Goal: Task Accomplishment & Management: Manage account settings

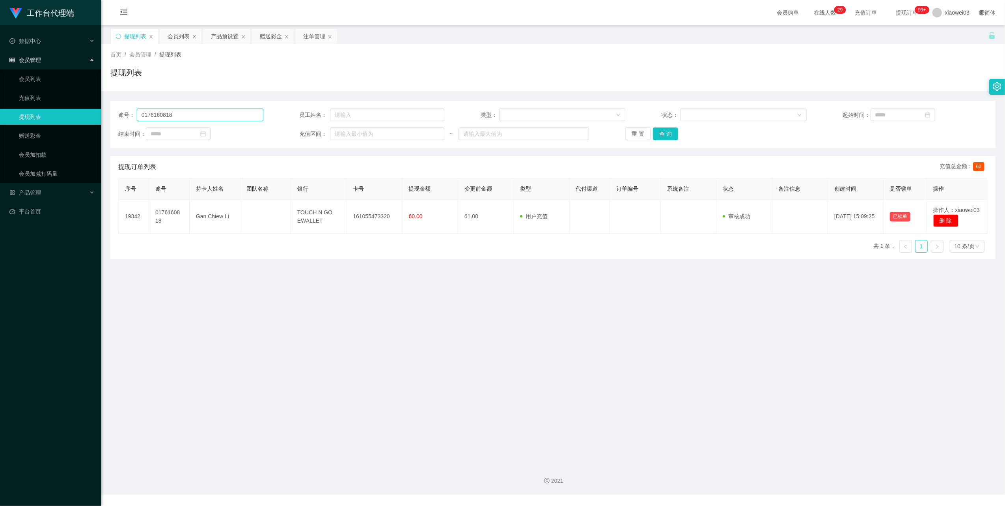
click at [219, 112] on input "0176160818" at bounding box center [200, 114] width 127 height 13
paste input "jsjs"
type input "jsjs"
click at [667, 137] on button "查 询" at bounding box center [665, 133] width 25 height 13
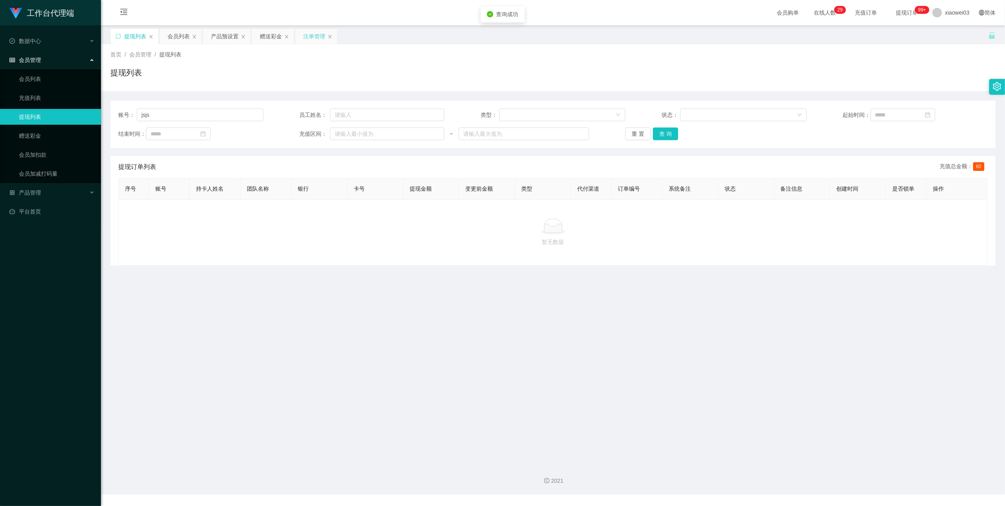
click at [315, 35] on div "注单管理" at bounding box center [314, 36] width 22 height 15
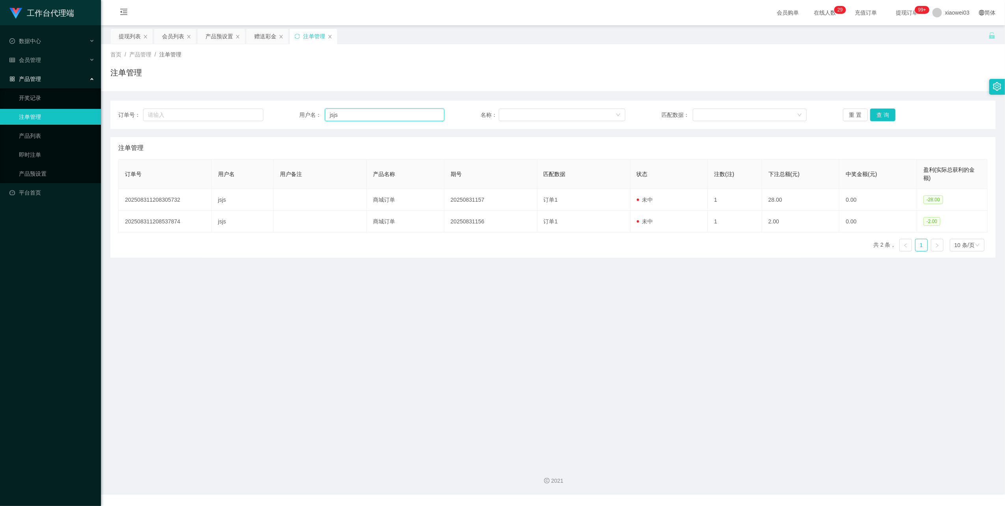
click at [374, 118] on input "jsjs" at bounding box center [385, 114] width 120 height 13
click at [885, 117] on button "查 询" at bounding box center [882, 114] width 25 height 13
click at [884, 111] on button "查 询" at bounding box center [882, 114] width 25 height 13
click at [884, 111] on div "重 置 查 询" at bounding box center [915, 114] width 145 height 13
click at [506, 288] on main "关闭左侧 关闭右侧 关闭其它 刷新页面 提现列表 会员列表 产品预设置 赠送彩金 注单管理 首页 / 产品管理 / 注单管理 / 注单管理 订单号： 用户名：…" at bounding box center [553, 241] width 904 height 432
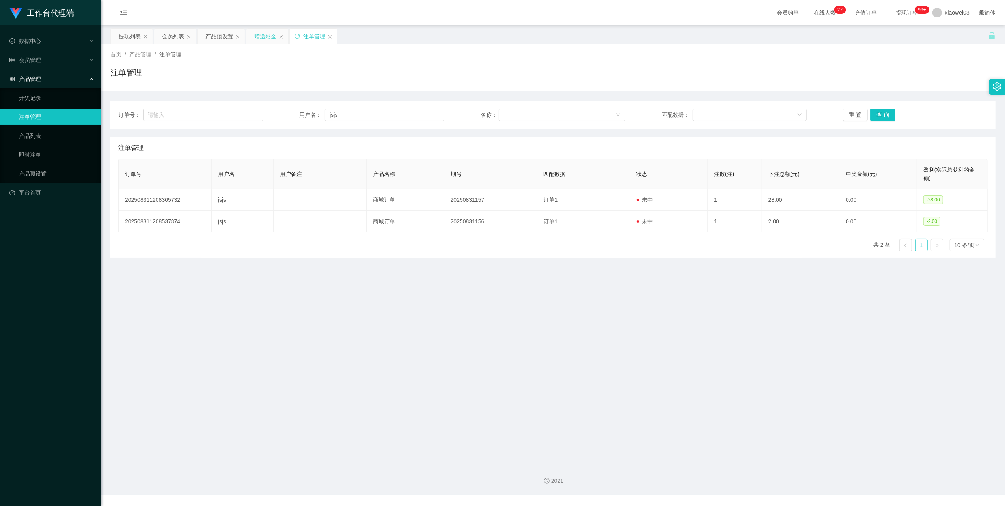
click at [269, 32] on div "赠送彩金" at bounding box center [265, 36] width 22 height 15
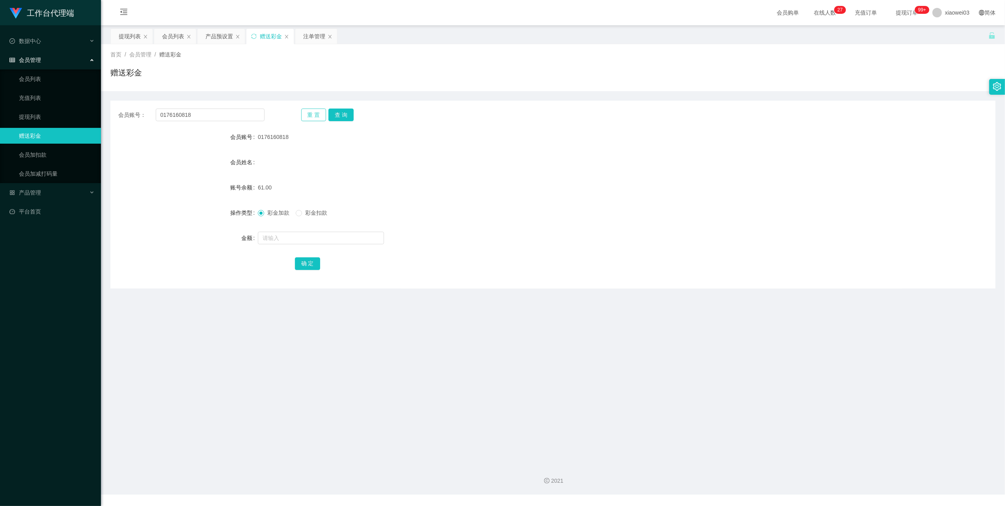
click at [301, 110] on button "重 置" at bounding box center [313, 114] width 25 height 13
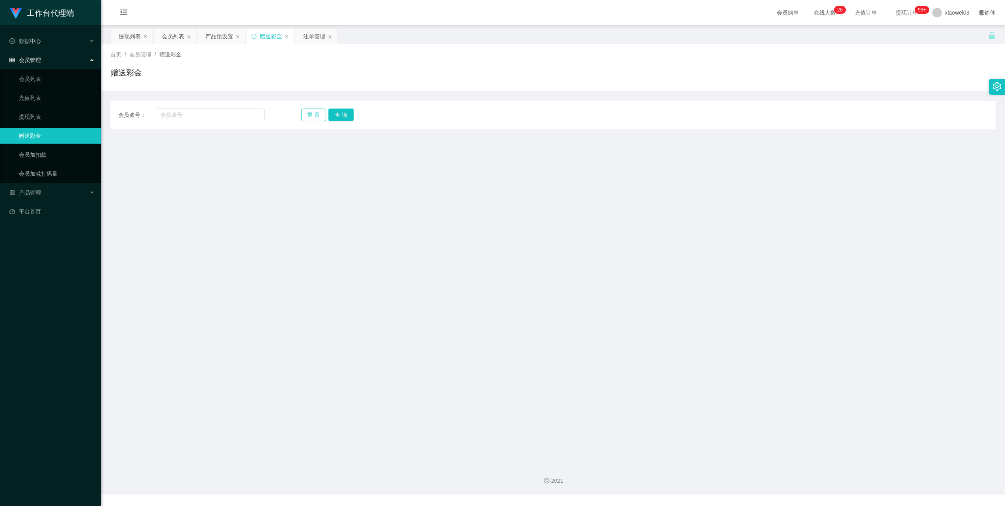
click at [301, 110] on button "重 置" at bounding box center [313, 114] width 25 height 13
click at [225, 112] on input "text" at bounding box center [210, 114] width 109 height 13
paste input "yong123456"
type input "yong123456"
click at [342, 110] on button "查 询" at bounding box center [341, 114] width 25 height 13
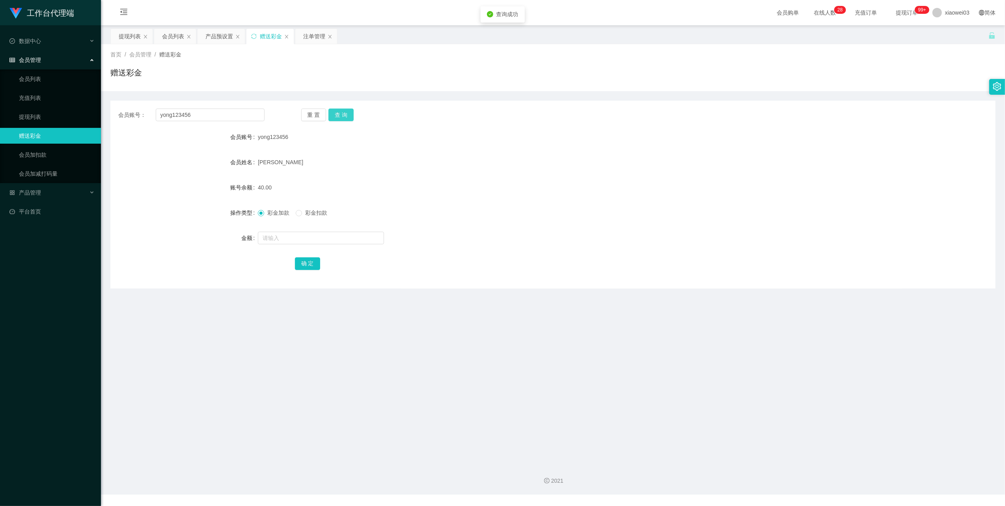
click at [344, 114] on button "查 询" at bounding box center [341, 114] width 25 height 13
click at [534, 168] on div "[PERSON_NAME]" at bounding box center [516, 162] width 517 height 16
click at [126, 32] on div "提现列表" at bounding box center [130, 36] width 22 height 15
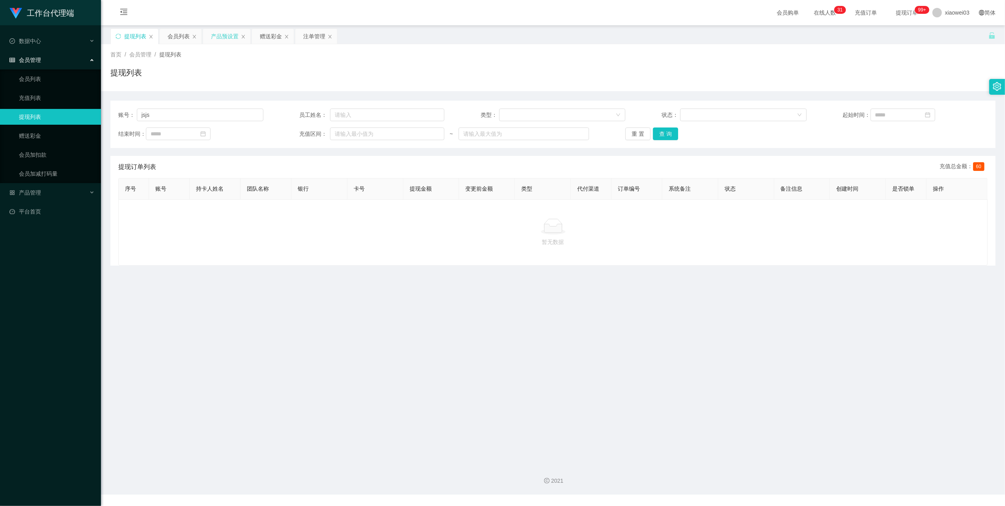
click at [217, 33] on div "产品预设置" at bounding box center [225, 36] width 28 height 15
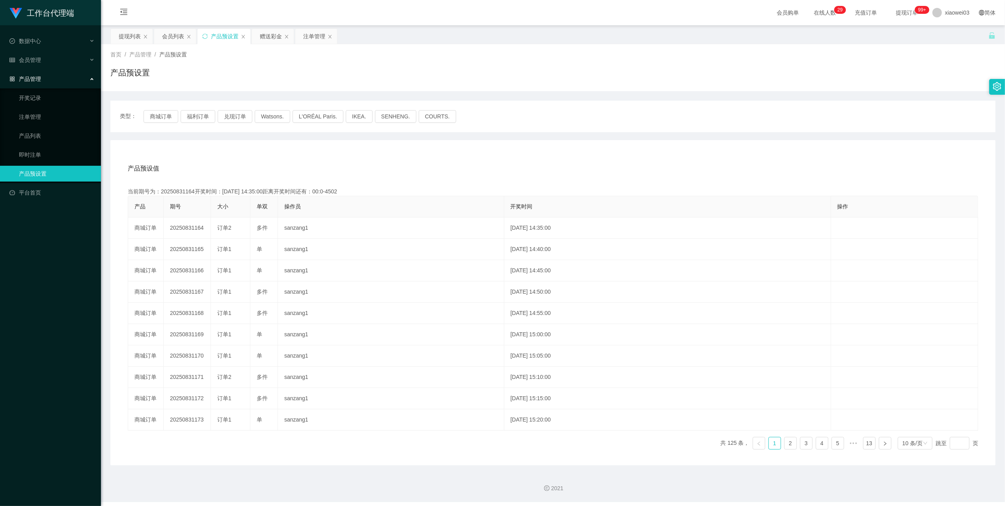
click at [158, 109] on div "类型： 商城订单 福利订单 兑现订单 Watsons. L'ORÉAL Paris. IKEA. [GEOGRAPHIC_DATA]. COURTS." at bounding box center [552, 117] width 885 height 32
click at [158, 111] on button "商城订单" at bounding box center [161, 116] width 35 height 13
click at [259, 37] on div "赠送彩金" at bounding box center [273, 36] width 42 height 15
click at [267, 39] on div "赠送彩金" at bounding box center [271, 36] width 22 height 15
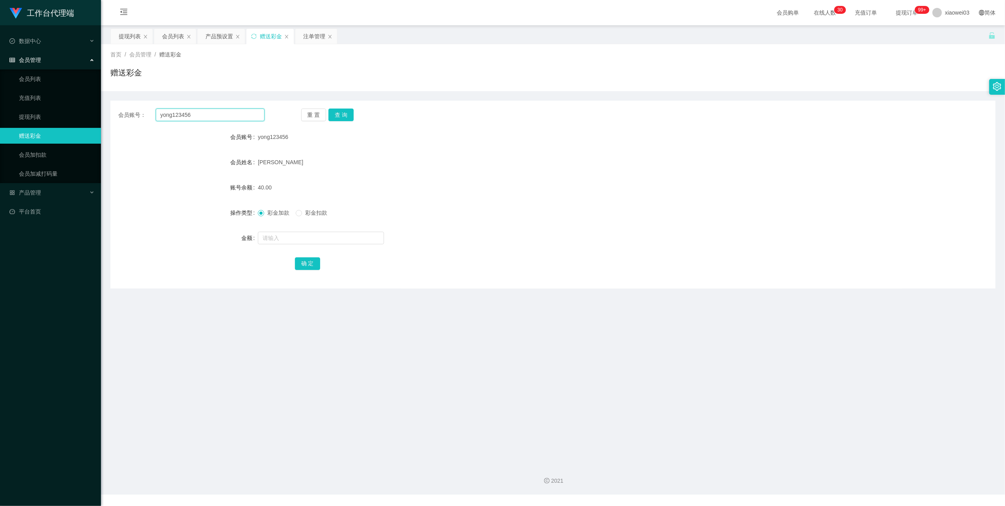
click at [216, 112] on input "yong123456" at bounding box center [210, 114] width 109 height 13
paste input "jsjs"
type input "jsjs"
click at [340, 116] on button "查 询" at bounding box center [341, 114] width 25 height 13
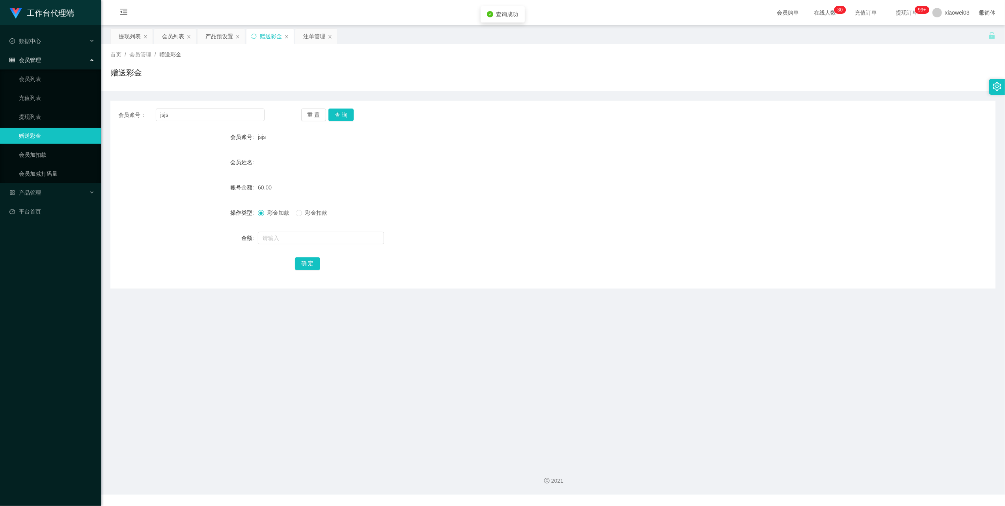
click at [395, 190] on div "60.00" at bounding box center [516, 187] width 517 height 16
click at [126, 35] on div "提现列表" at bounding box center [130, 36] width 22 height 15
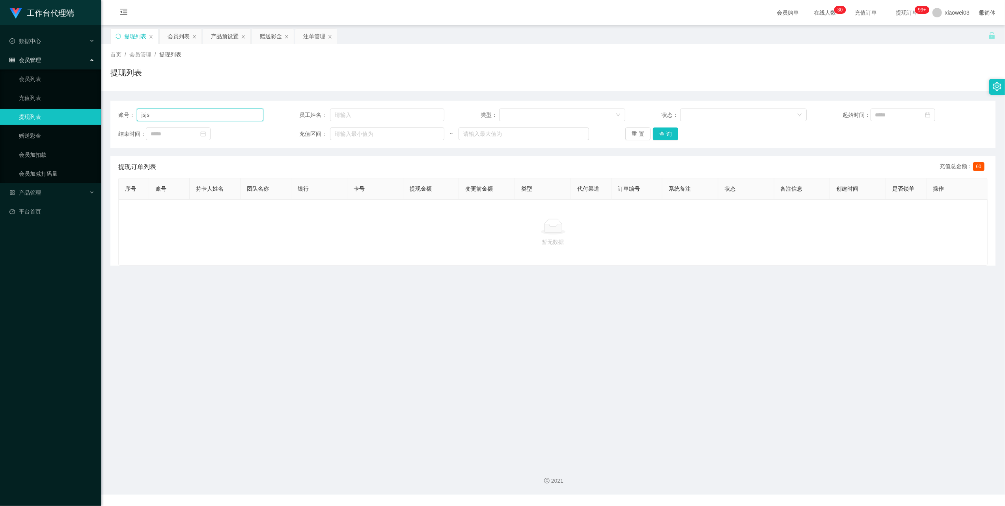
click at [191, 109] on input "jsjs" at bounding box center [200, 114] width 127 height 13
click at [666, 133] on button "查 询" at bounding box center [665, 133] width 25 height 13
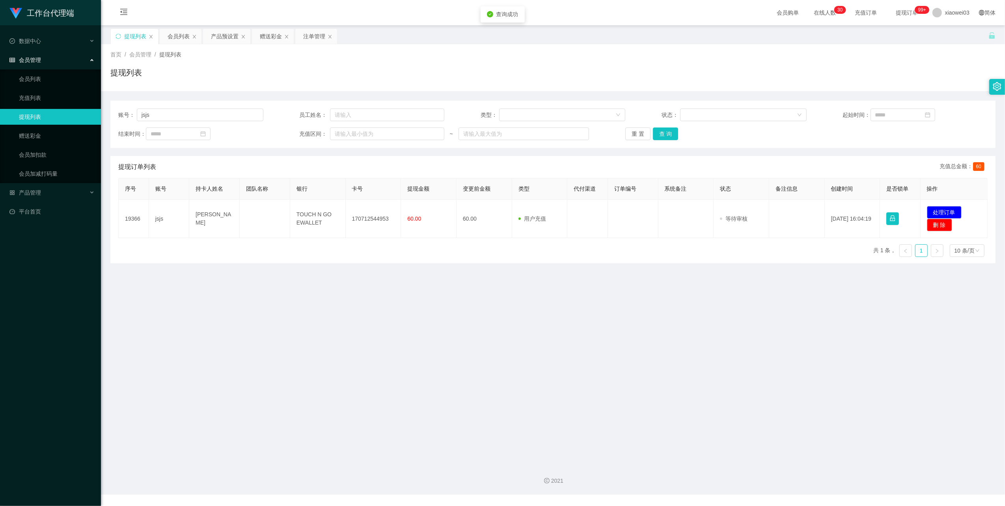
drag, startPoint x: 522, startPoint y: 313, endPoint x: 507, endPoint y: 288, distance: 29.9
click at [521, 313] on main "关闭左侧 关闭右侧 关闭其它 刷新页面 提现列表 会员列表 产品预设置 赠送彩金 注单管理 首页 / 会员管理 / 提现列表 / 提现列表 账号： jsjs …" at bounding box center [553, 241] width 904 height 432
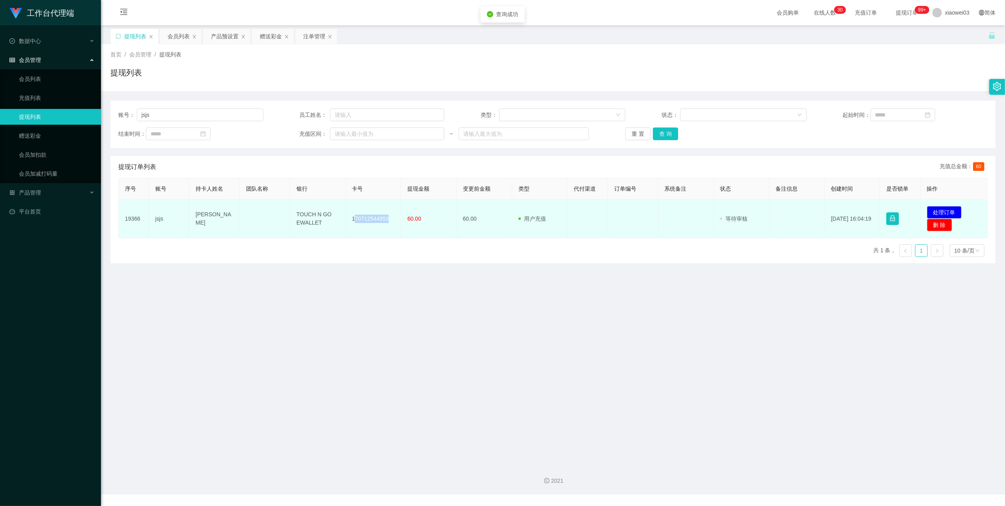
drag, startPoint x: 387, startPoint y: 220, endPoint x: 354, endPoint y: 218, distance: 32.8
click at [354, 218] on td "170712544953" at bounding box center [374, 219] width 56 height 38
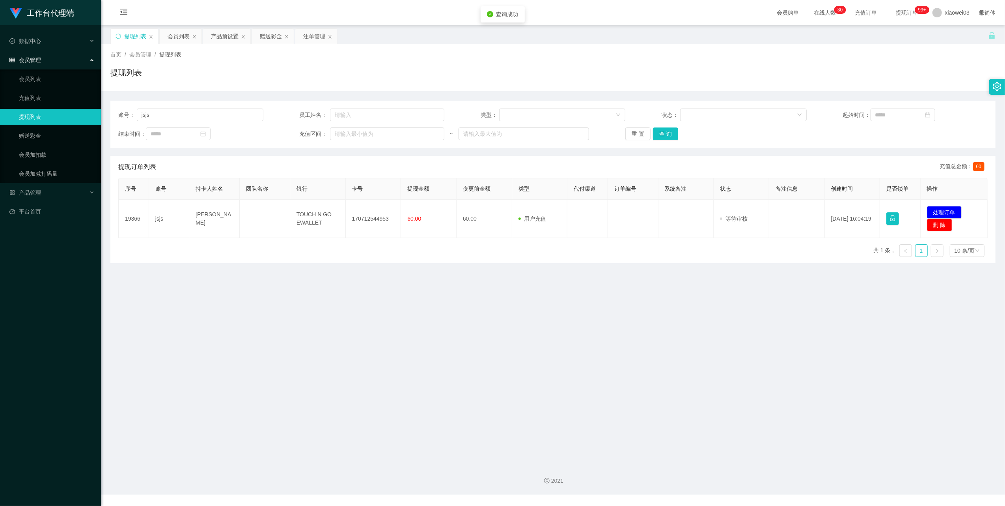
drag, startPoint x: 354, startPoint y: 218, endPoint x: 381, endPoint y: 243, distance: 36.8
click at [381, 243] on div "序号 账号 持卡人姓名 团队名称 银行 卡号 提现金额 变更前金额 类型 代付渠道 订单编号 系统备注 状态 备注信息 创建时间 是否锁单 操作 19366 …" at bounding box center [553, 220] width 870 height 85
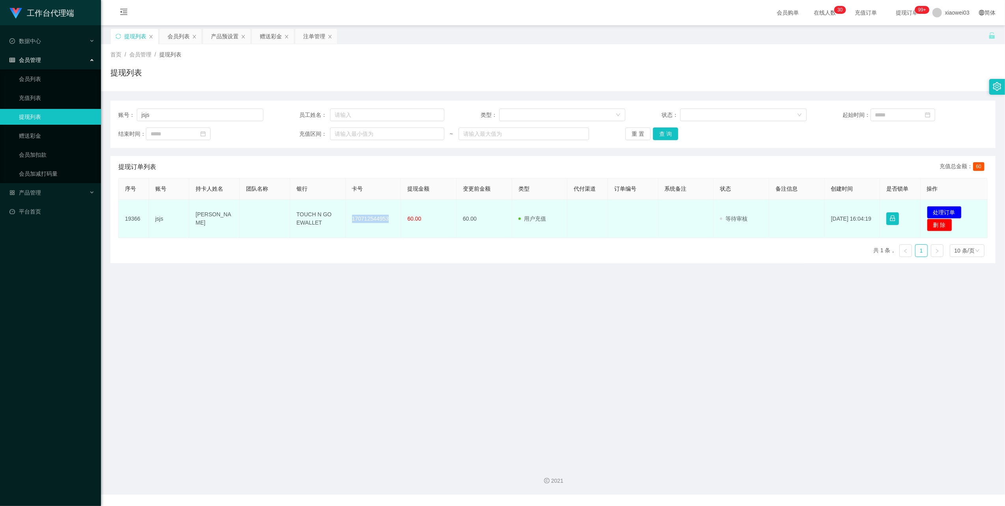
drag, startPoint x: 387, startPoint y: 218, endPoint x: 352, endPoint y: 213, distance: 35.8
click at [352, 213] on td "170712544953" at bounding box center [374, 219] width 56 height 38
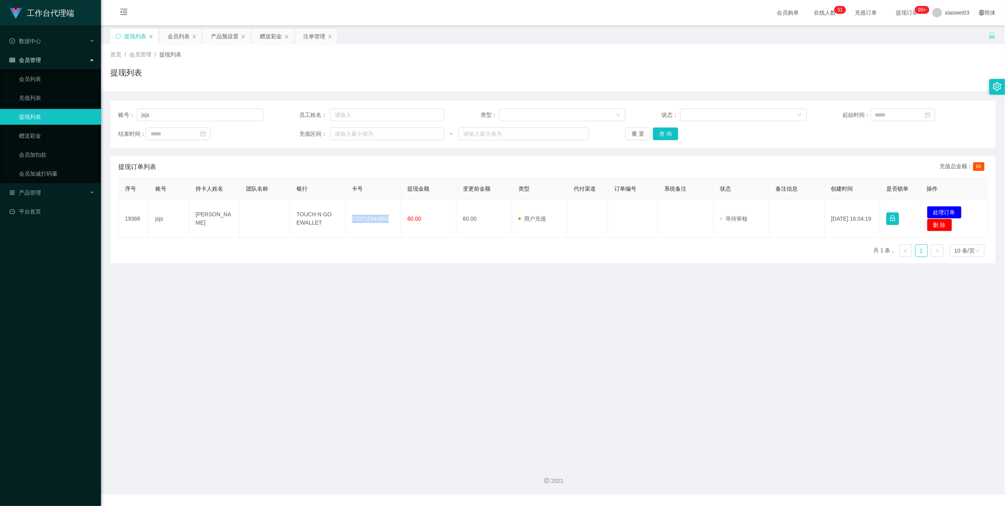
copy td "170712544953"
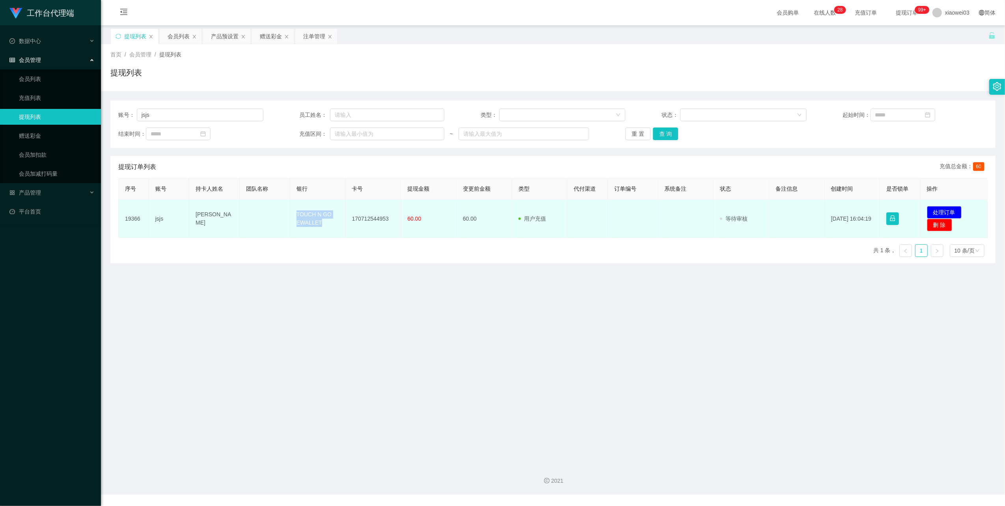
drag, startPoint x: 332, startPoint y: 221, endPoint x: 292, endPoint y: 215, distance: 40.4
click at [292, 215] on td "TOUCH N GO EWALLET" at bounding box center [318, 219] width 56 height 38
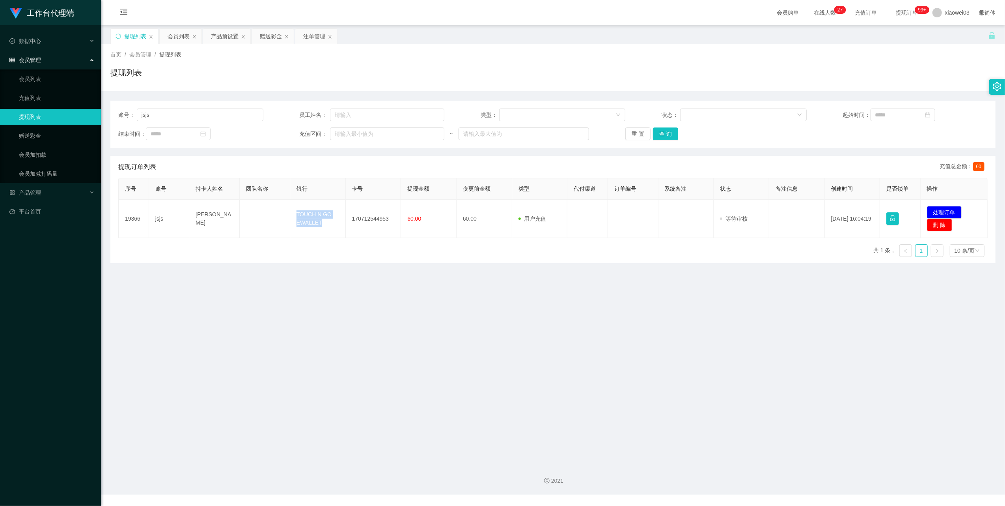
copy td "TOUCH N GO EWALLET"
drag, startPoint x: 689, startPoint y: 331, endPoint x: 818, endPoint y: 263, distance: 145.0
click at [690, 331] on main "关闭左侧 关闭右侧 关闭其它 刷新页面 提现列表 会员列表 产品预设置 赠送彩金 注单管理 首页 / 会员管理 / 提现列表 / 提现列表 账号： jsjs …" at bounding box center [553, 241] width 904 height 432
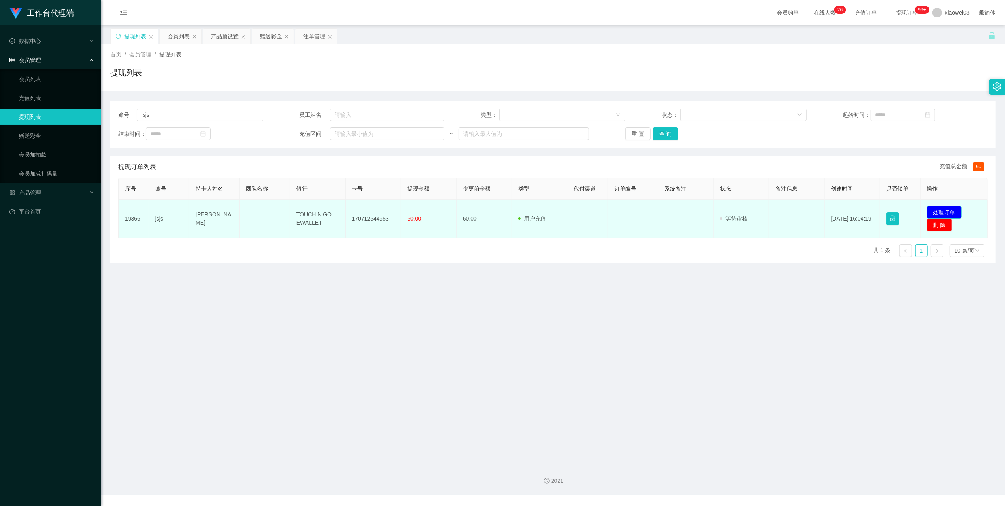
click at [939, 210] on button "处理订单" at bounding box center [944, 212] width 35 height 13
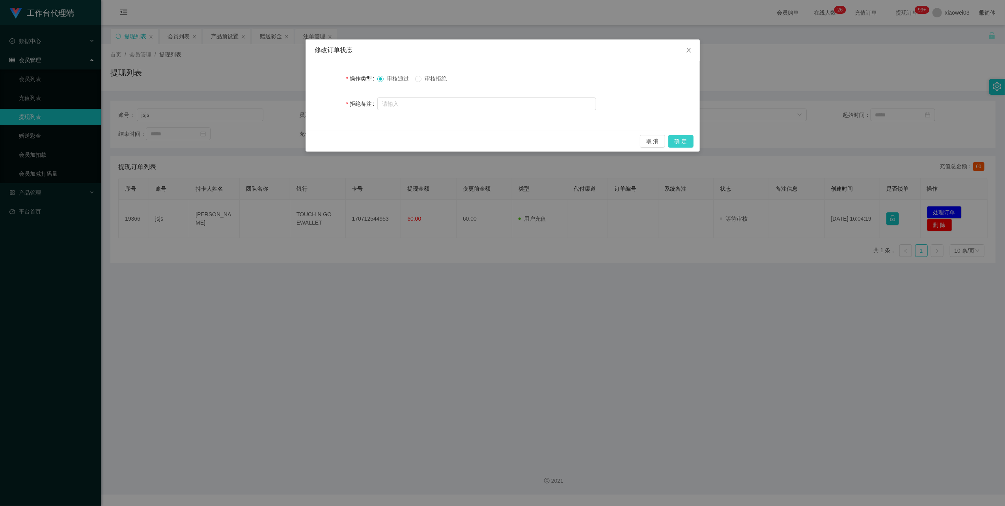
click at [674, 139] on button "确 定" at bounding box center [681, 141] width 25 height 13
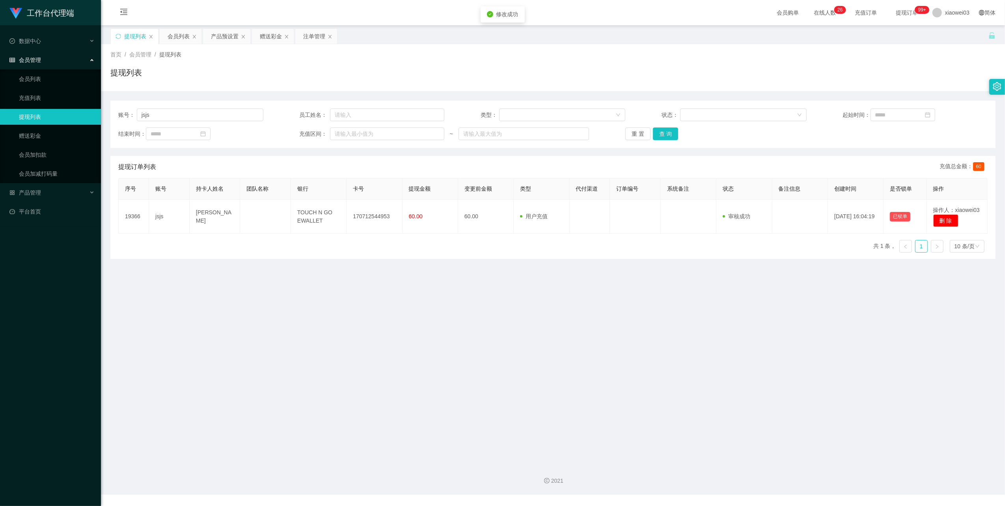
drag, startPoint x: 614, startPoint y: 327, endPoint x: 769, endPoint y: 198, distance: 201.3
click at [620, 325] on main "关闭左侧 关闭右侧 关闭其它 刷新页面 提现列表 会员列表 产品预设置 赠送彩金 注单管理 首页 / 会员管理 / 提现列表 / 提现列表 账号： jsjs …" at bounding box center [553, 241] width 904 height 432
drag, startPoint x: 270, startPoint y: 38, endPoint x: 256, endPoint y: 46, distance: 15.4
click at [270, 38] on div "赠送彩金" at bounding box center [271, 36] width 22 height 15
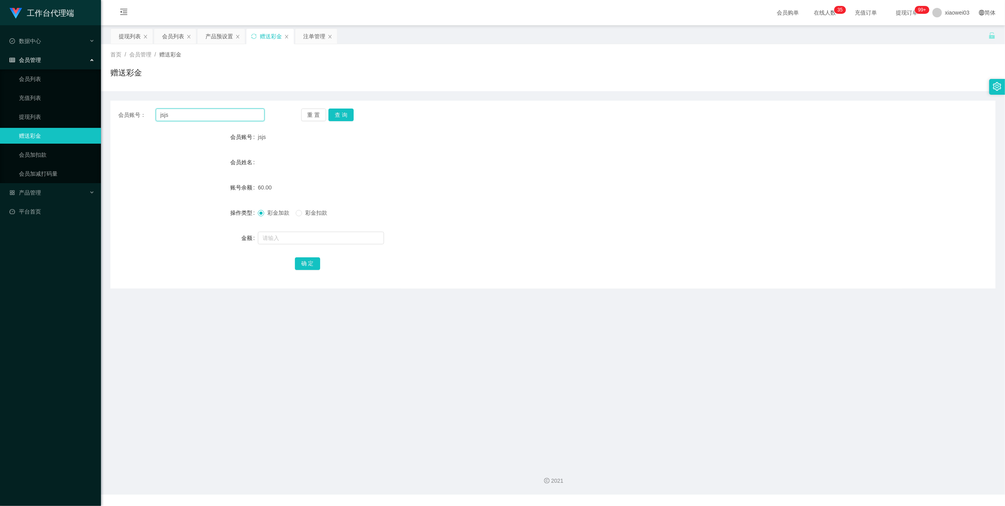
click at [209, 114] on input "jsjs" at bounding box center [210, 114] width 109 height 13
paste input "PS"
type input "PS"
click at [342, 114] on button "查 询" at bounding box center [341, 114] width 25 height 13
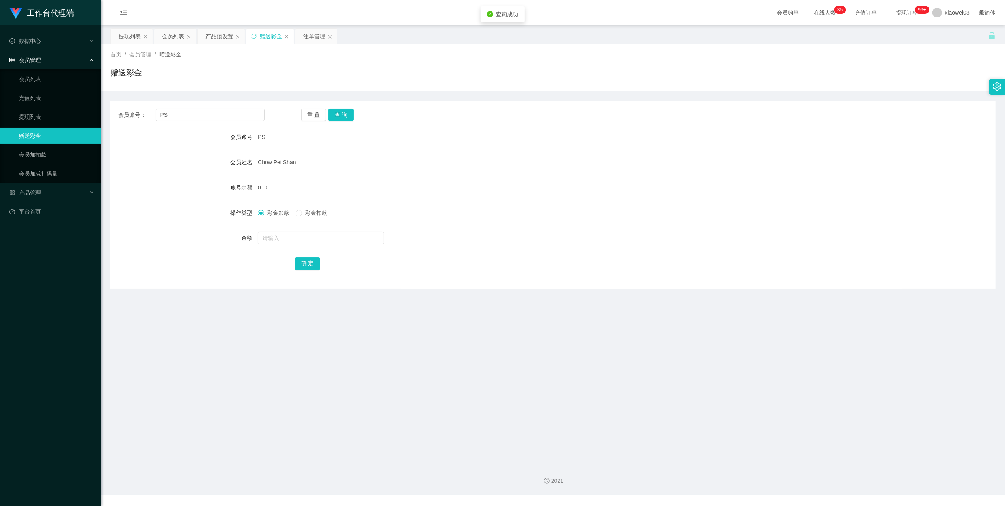
drag, startPoint x: 445, startPoint y: 177, endPoint x: 454, endPoint y: 176, distance: 9.7
click at [446, 177] on form "会员账号 PS 会员姓名 [PERSON_NAME] 账号余额 0.00 操作类型 彩金加款 彩金扣款 金额 确 定" at bounding box center [552, 200] width 885 height 142
click at [123, 31] on div "提现列表" at bounding box center [130, 36] width 22 height 15
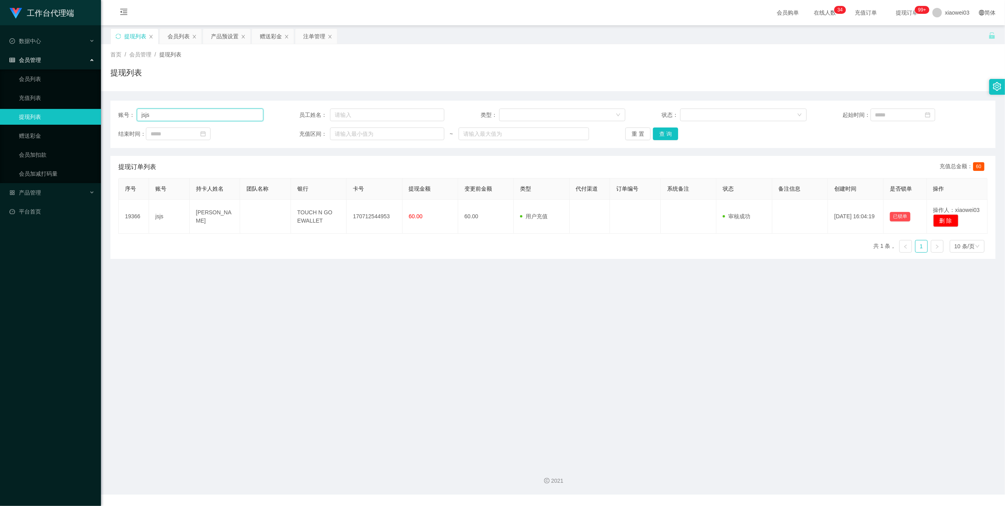
click at [199, 118] on input "jsjs" at bounding box center [200, 114] width 127 height 13
paste input "PS"
click at [671, 131] on button "查 询" at bounding box center [665, 133] width 25 height 13
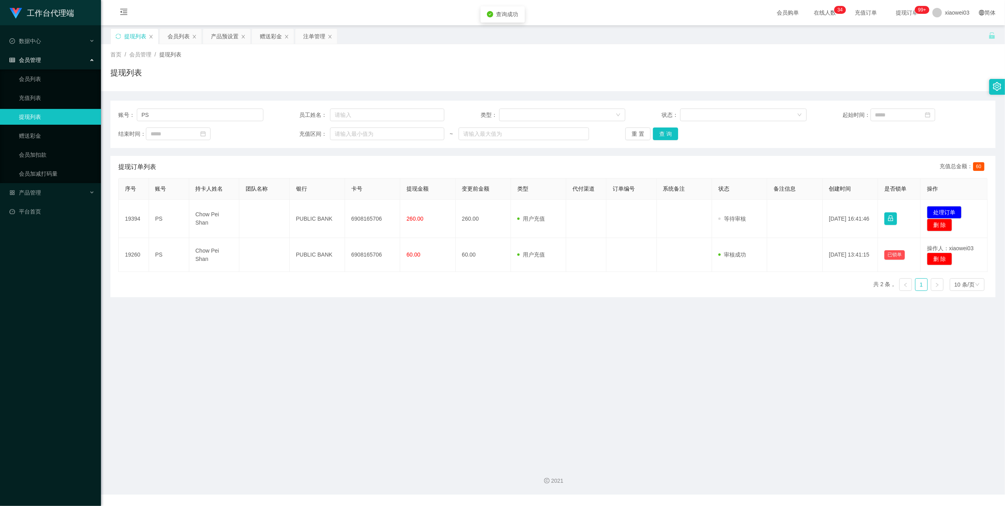
click at [426, 307] on main "关闭左侧 关闭右侧 关闭其它 刷新页面 提现列表 会员列表 产品预设置 赠送彩金 注单管理 首页 / 会员管理 / 提现列表 / 提现列表 账号： PS 员工…" at bounding box center [553, 241] width 904 height 432
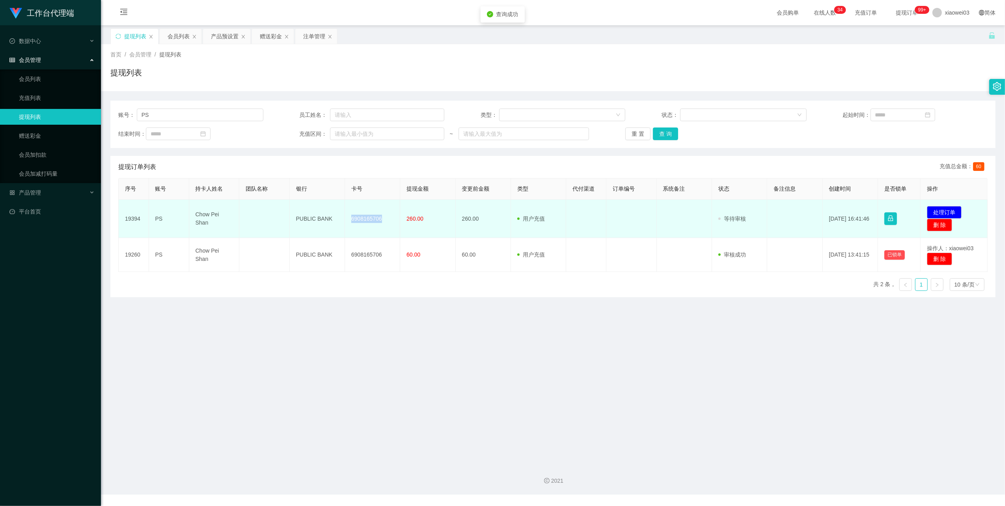
drag, startPoint x: 380, startPoint y: 218, endPoint x: 344, endPoint y: 220, distance: 35.9
click at [345, 220] on td "6908165706" at bounding box center [372, 219] width 55 height 38
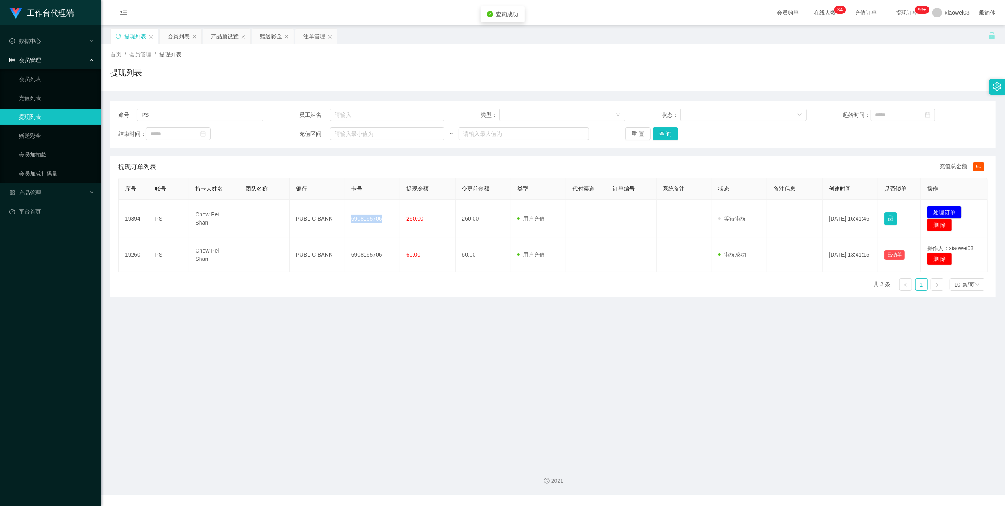
copy td "6908165706"
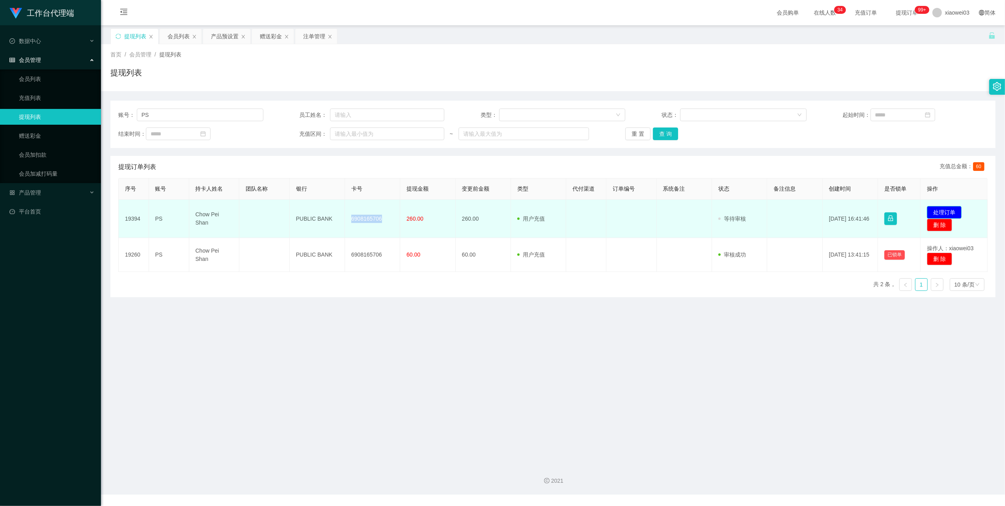
click at [945, 211] on button "处理订单" at bounding box center [944, 212] width 35 height 13
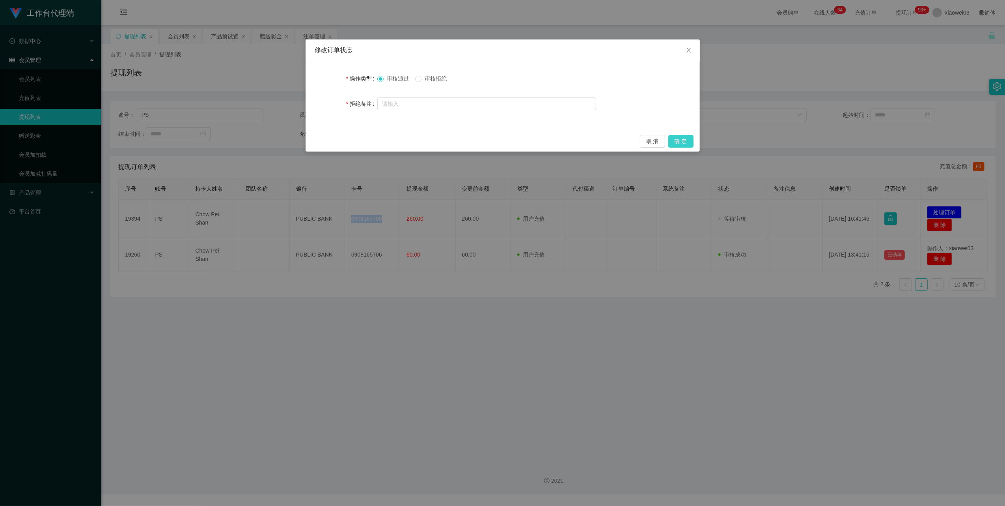
click at [687, 140] on button "确 定" at bounding box center [681, 141] width 25 height 13
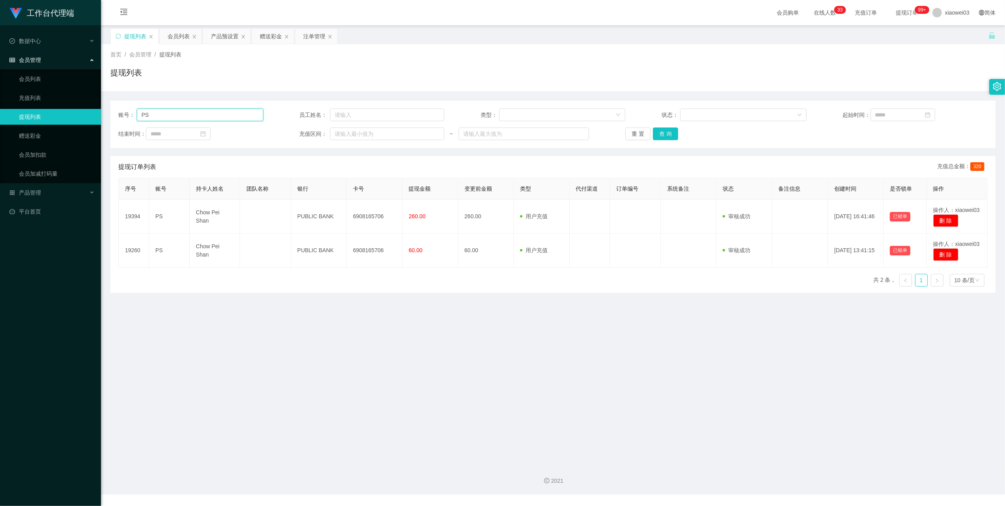
click at [182, 110] on input "PS" at bounding box center [200, 114] width 127 height 13
paste input "5665"
type input "5665"
click at [672, 138] on button "查 询" at bounding box center [665, 133] width 25 height 13
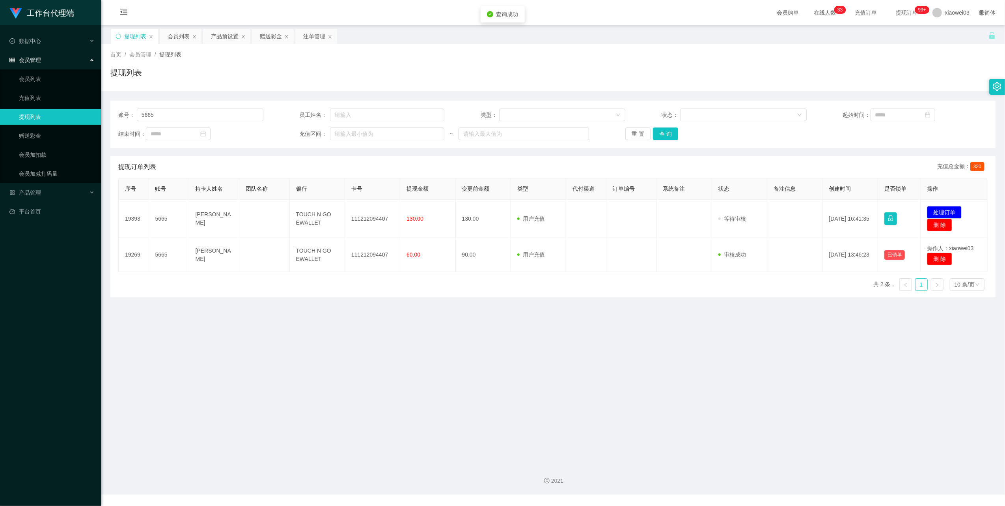
click at [454, 300] on main "关闭左侧 关闭右侧 关闭其它 刷新页面 提现列表 会员列表 产品预设置 赠送彩金 注单管理 首页 / 会员管理 / 提现列表 / 提现列表 账号： 5665 …" at bounding box center [553, 241] width 904 height 432
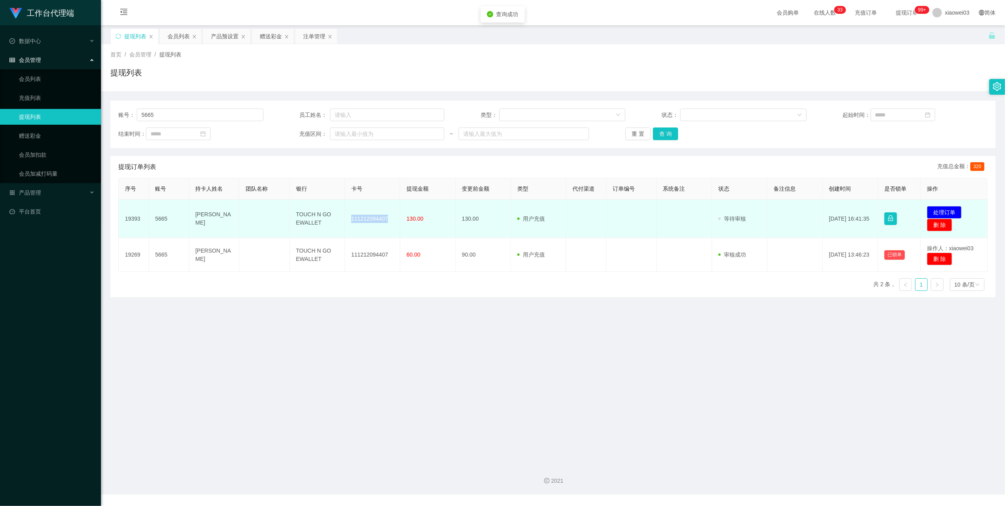
drag, startPoint x: 385, startPoint y: 219, endPoint x: 346, endPoint y: 213, distance: 39.6
click at [346, 213] on td "111212094407" at bounding box center [372, 219] width 55 height 38
copy td "111212094407"
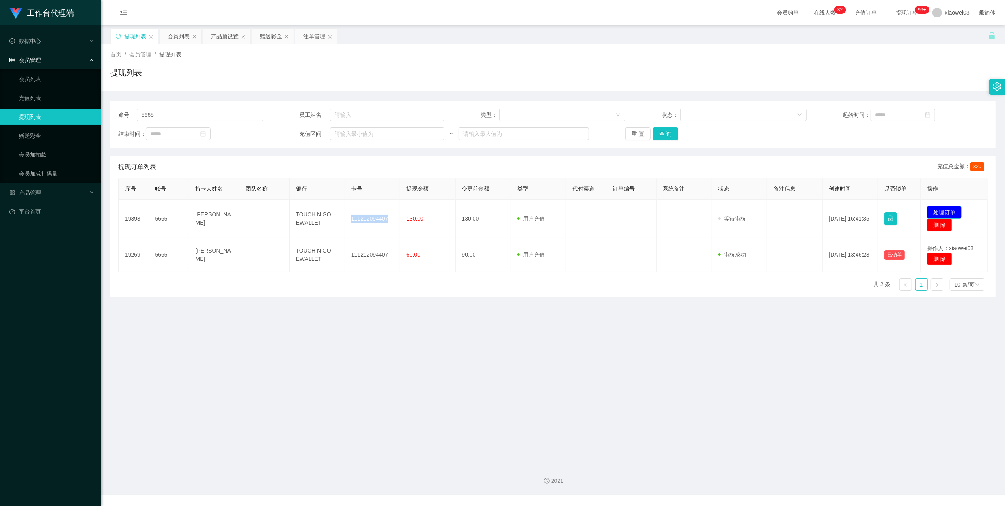
click at [941, 209] on button "处理订单" at bounding box center [944, 212] width 35 height 13
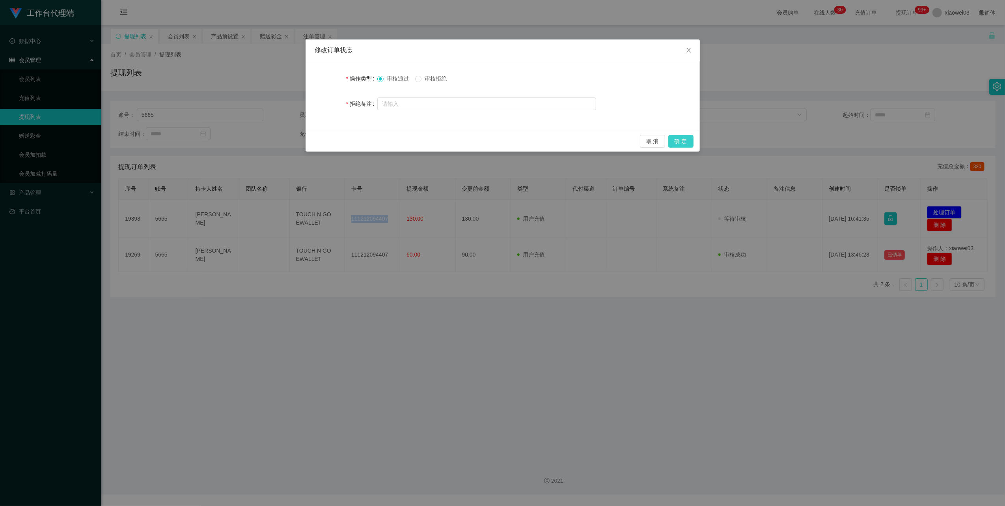
click at [678, 141] on button "确 定" at bounding box center [681, 141] width 25 height 13
